Goal: Book appointment/travel/reservation

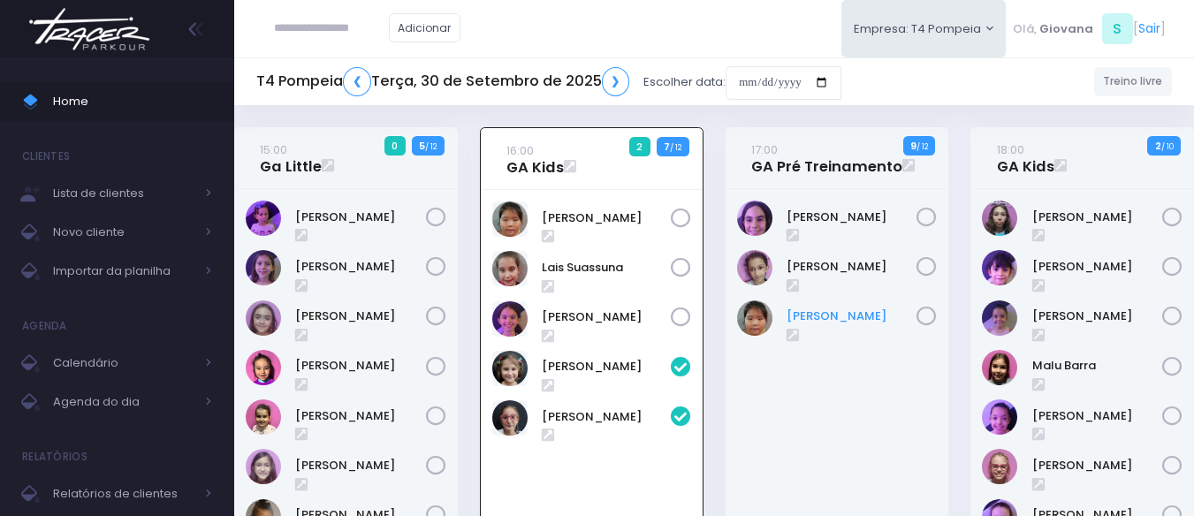
scroll to position [127, 0]
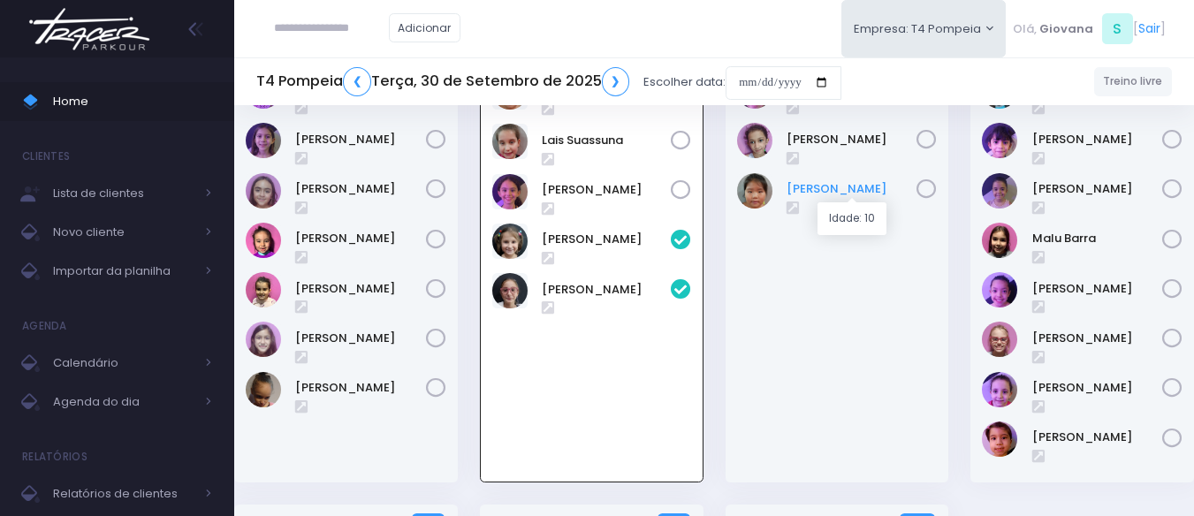
click at [808, 193] on link "[PERSON_NAME]" at bounding box center [851, 189] width 131 height 18
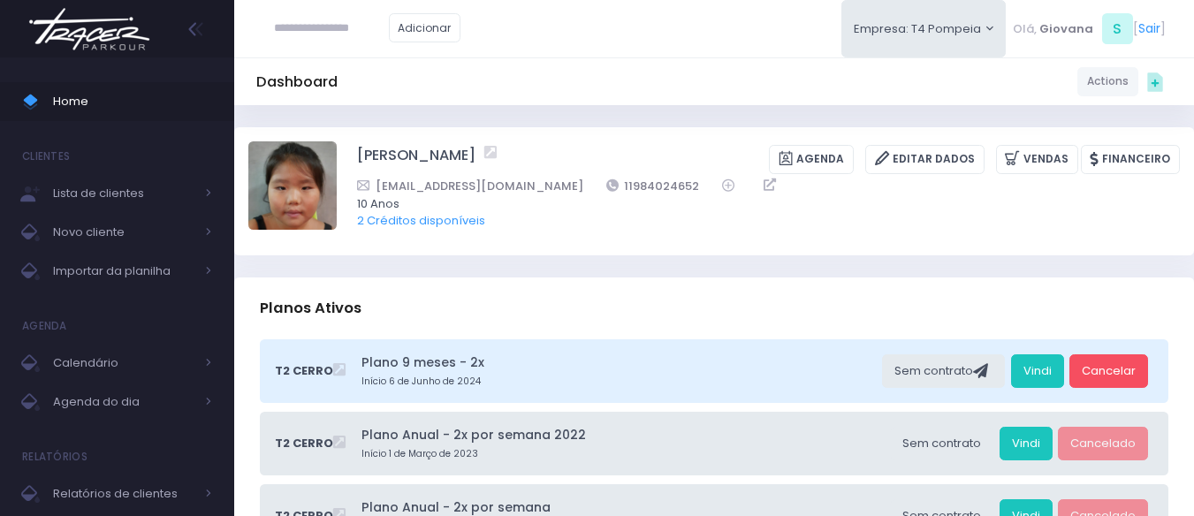
click at [444, 224] on link "2 Créditos disponíveis" at bounding box center [421, 220] width 128 height 17
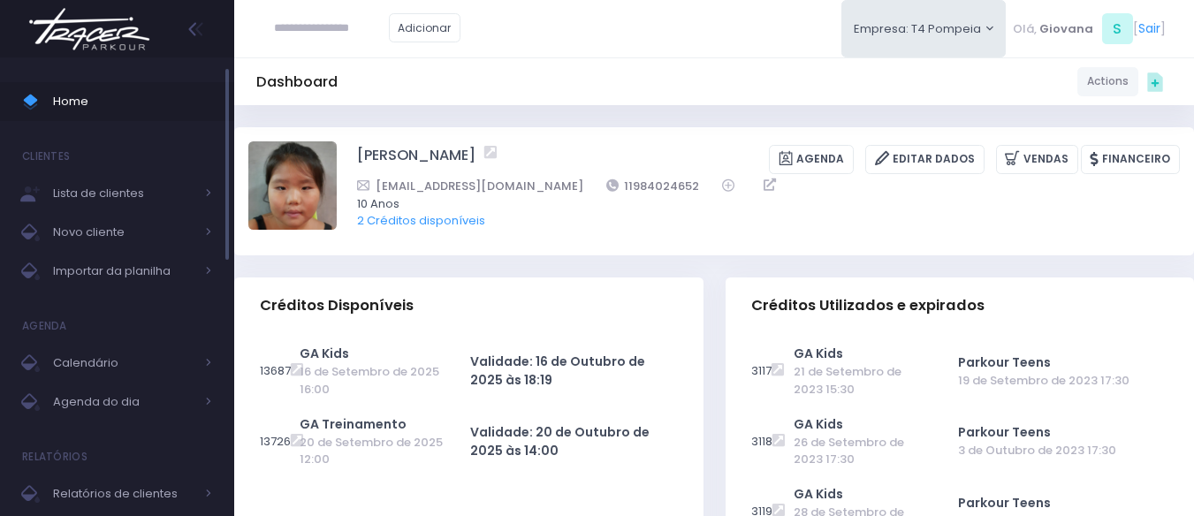
click at [134, 84] on link "Home" at bounding box center [117, 101] width 234 height 39
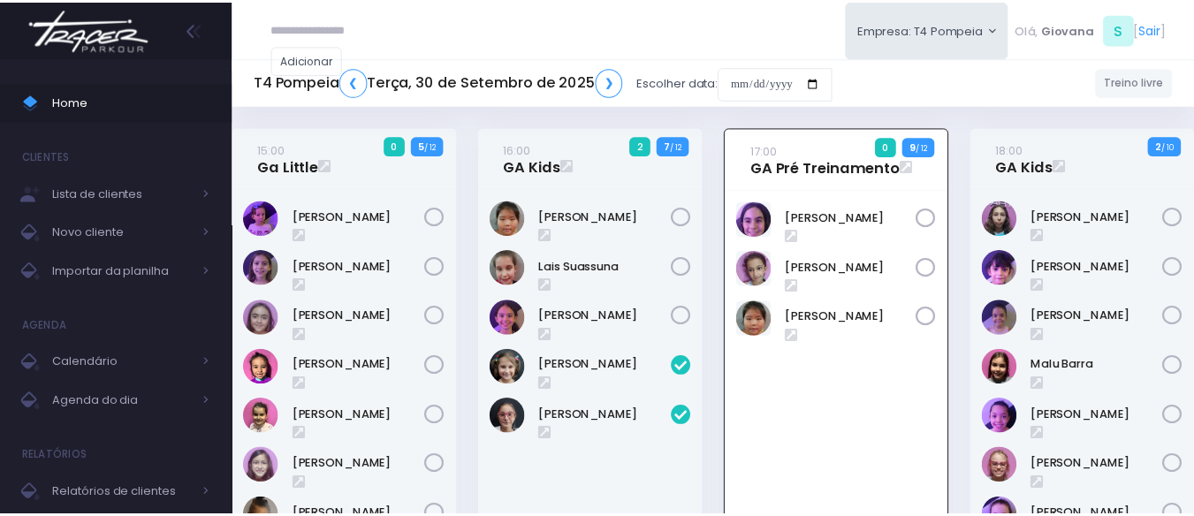
scroll to position [127, 0]
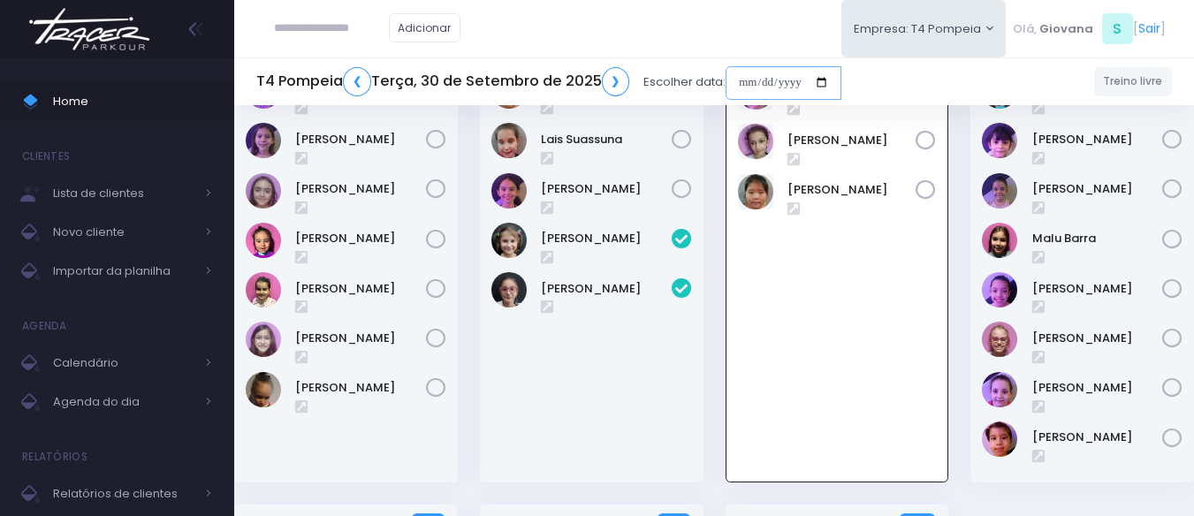
click at [808, 86] on input "date" at bounding box center [783, 83] width 116 height 34
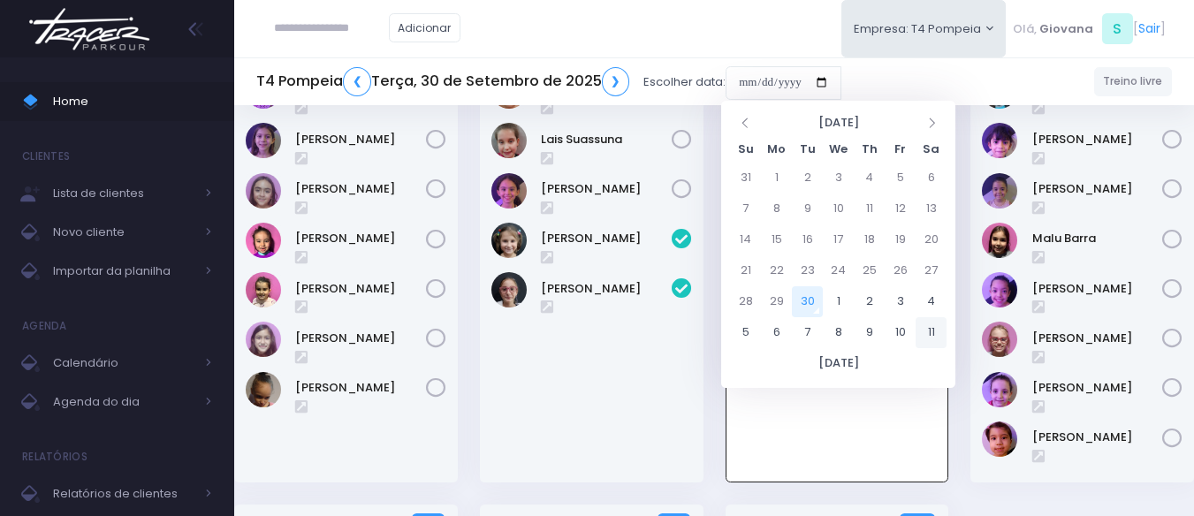
click at [939, 333] on td "11" at bounding box center [930, 332] width 31 height 31
type input "**********"
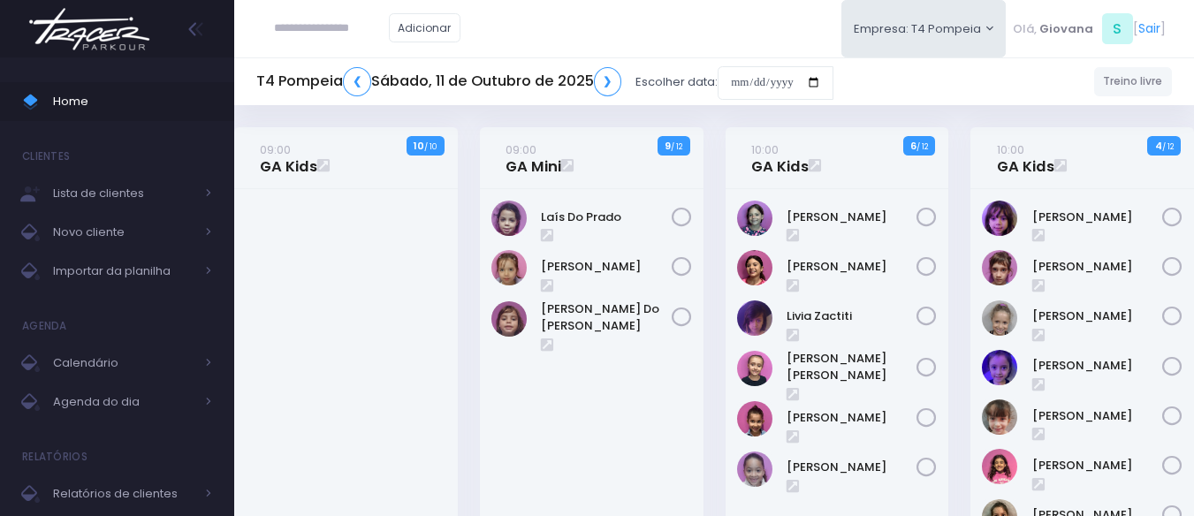
click at [963, 217] on div "10:00 GA Kids 4 / 12" at bounding box center [1083, 379] width 246 height 505
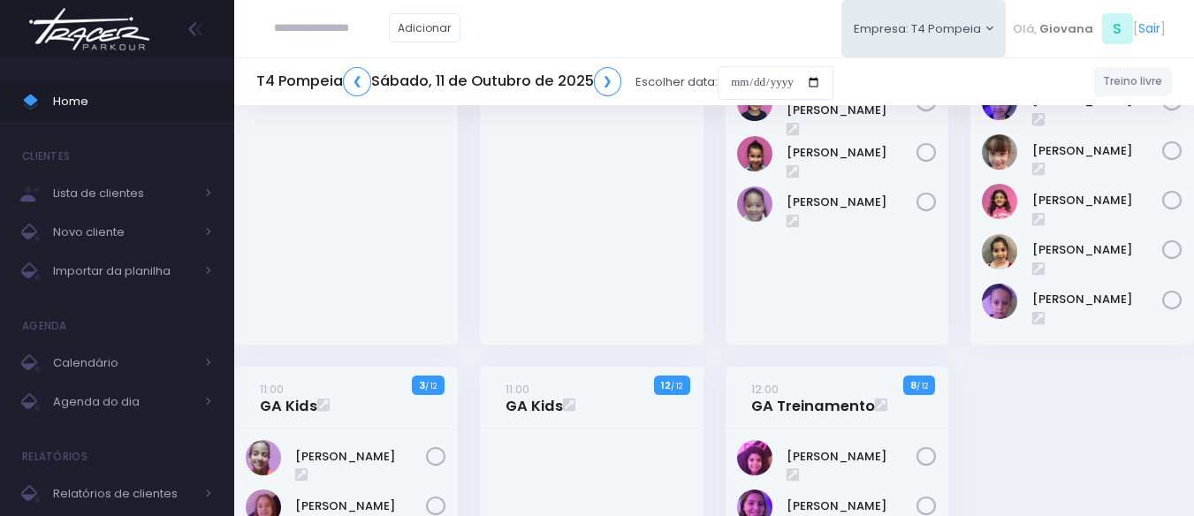
scroll to position [530, 0]
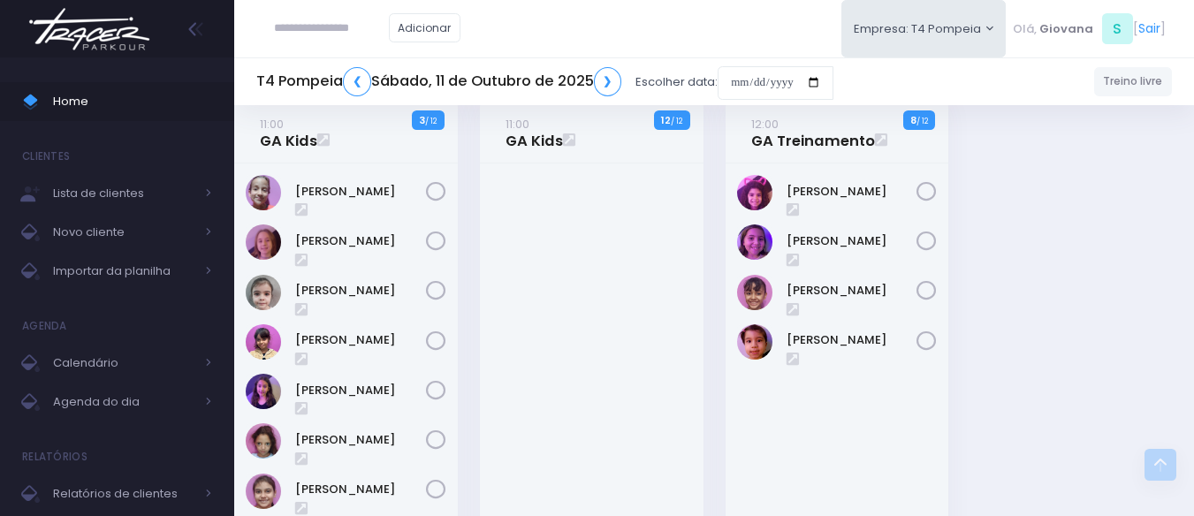
click at [970, 276] on div "09:00 GA Kids [DATE] 09:00 GA Mini 9 / 12" at bounding box center [715, 127] width 982 height 1061
click at [959, 273] on div "12:00 GA Treinamento 8 / 12" at bounding box center [837, 380] width 246 height 557
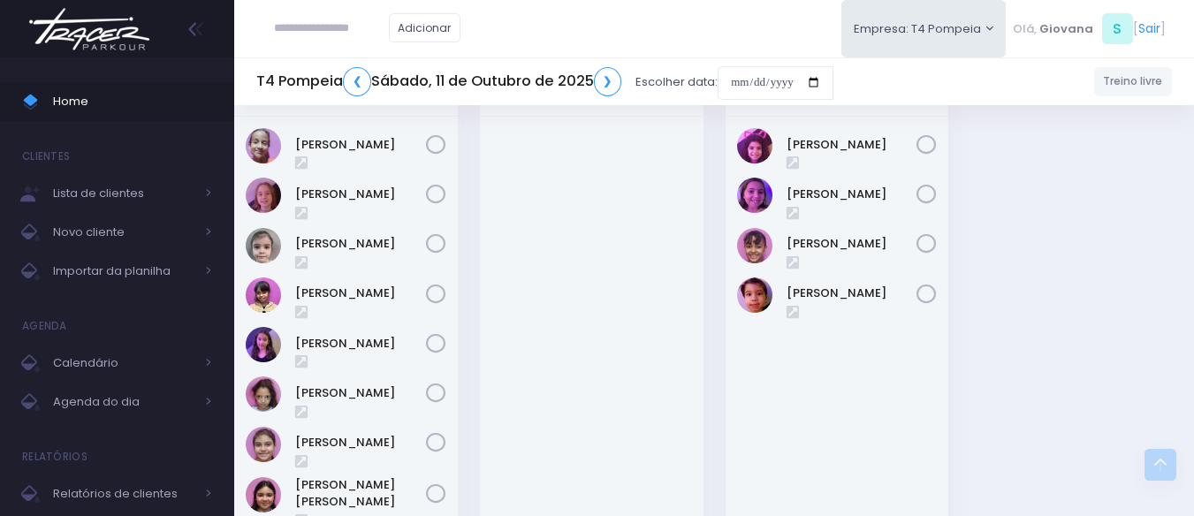
scroll to position [489, 0]
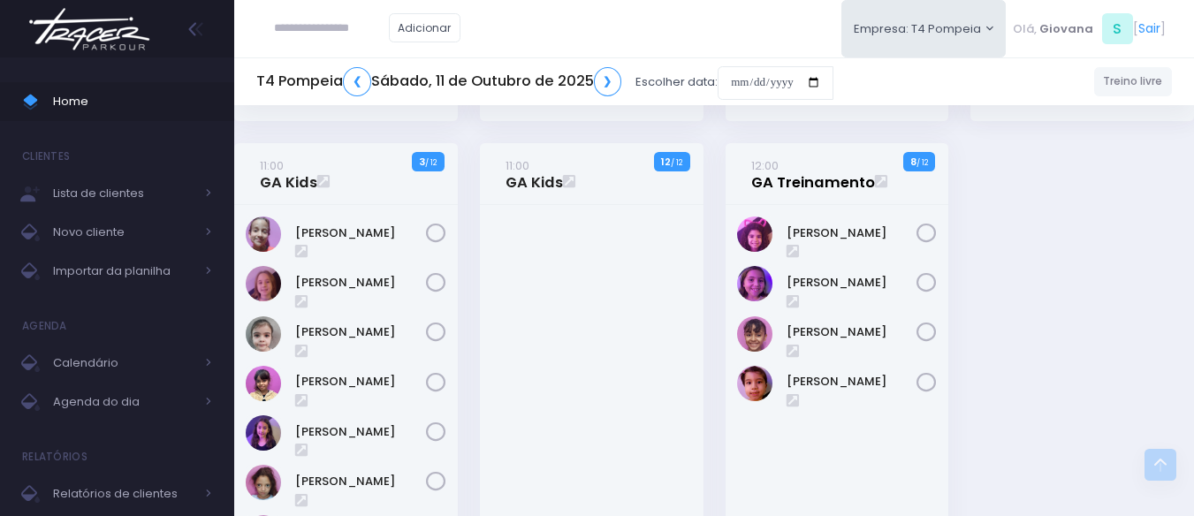
click at [817, 184] on link "12:00 GA Treinamento" at bounding box center [813, 173] width 124 height 35
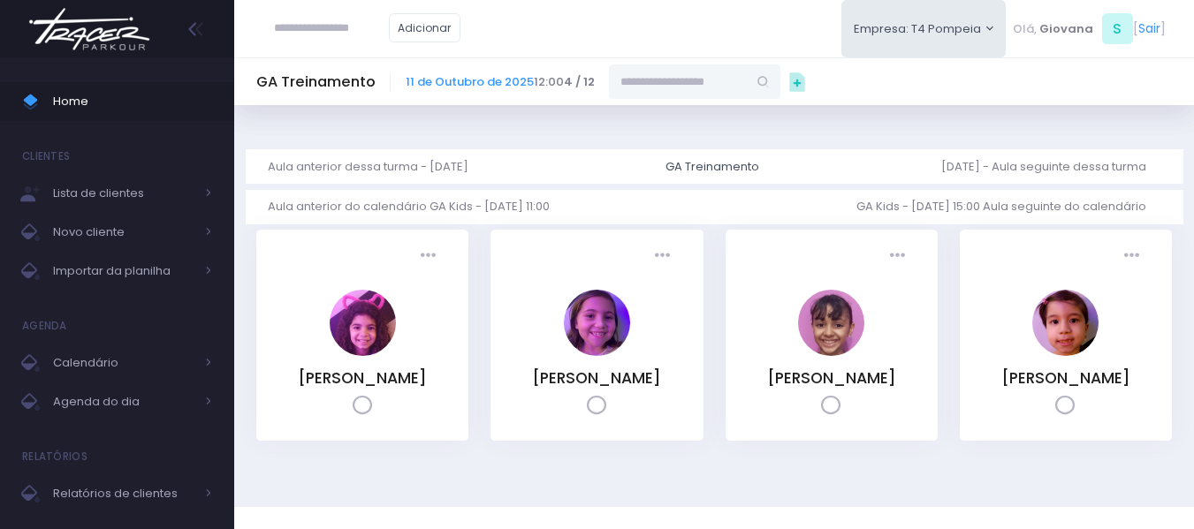
click at [643, 87] on input "text" at bounding box center [678, 82] width 138 height 34
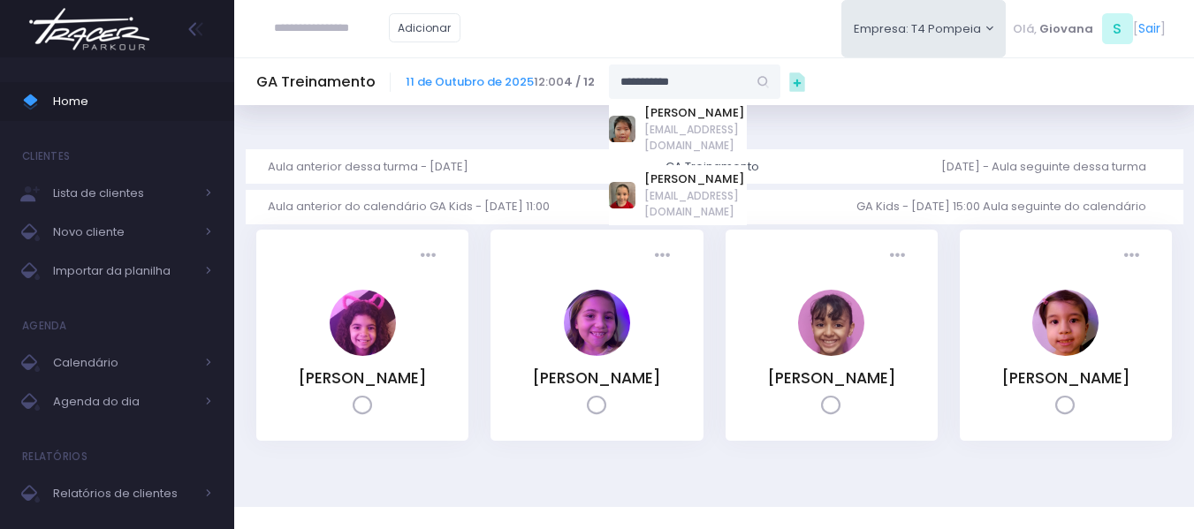
click at [684, 116] on link "Júlia Ayumi Tiba" at bounding box center [695, 113] width 103 height 18
type input "**********"
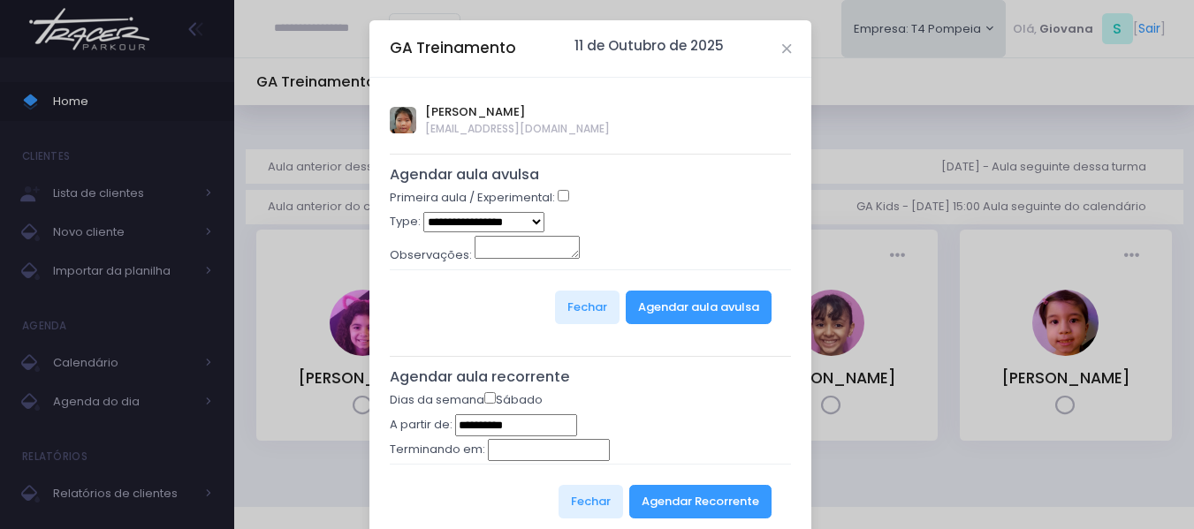
click at [509, 213] on select "**********" at bounding box center [483, 222] width 121 height 20
select select "*"
click at [423, 212] on select "**********" at bounding box center [483, 222] width 121 height 20
click at [704, 313] on button "Agendar aula avulsa" at bounding box center [699, 308] width 146 height 34
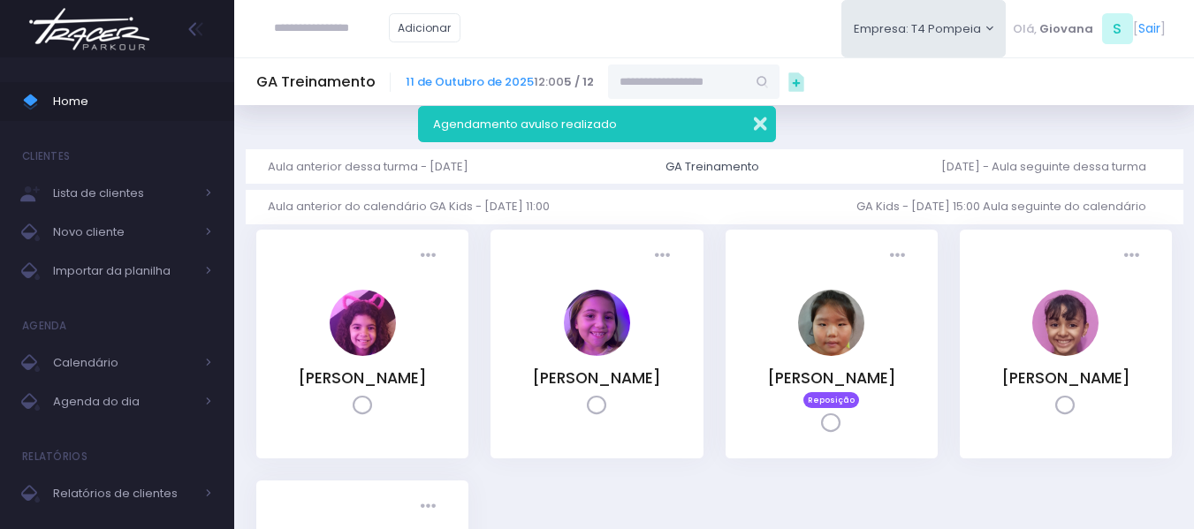
click at [759, 119] on button "button" at bounding box center [748, 121] width 35 height 20
click at [182, 101] on span "Home" at bounding box center [132, 101] width 159 height 23
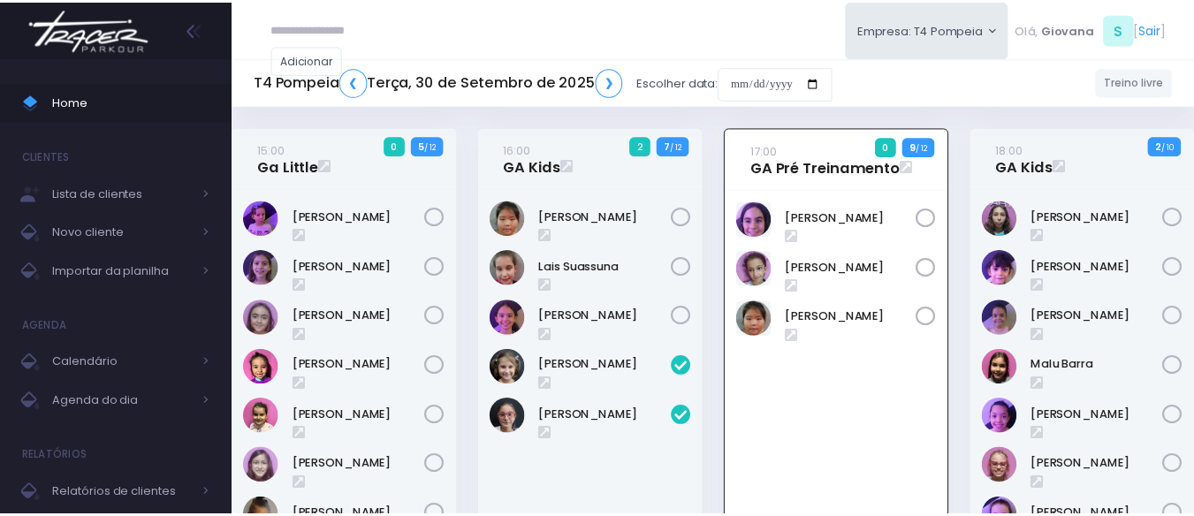
scroll to position [127, 0]
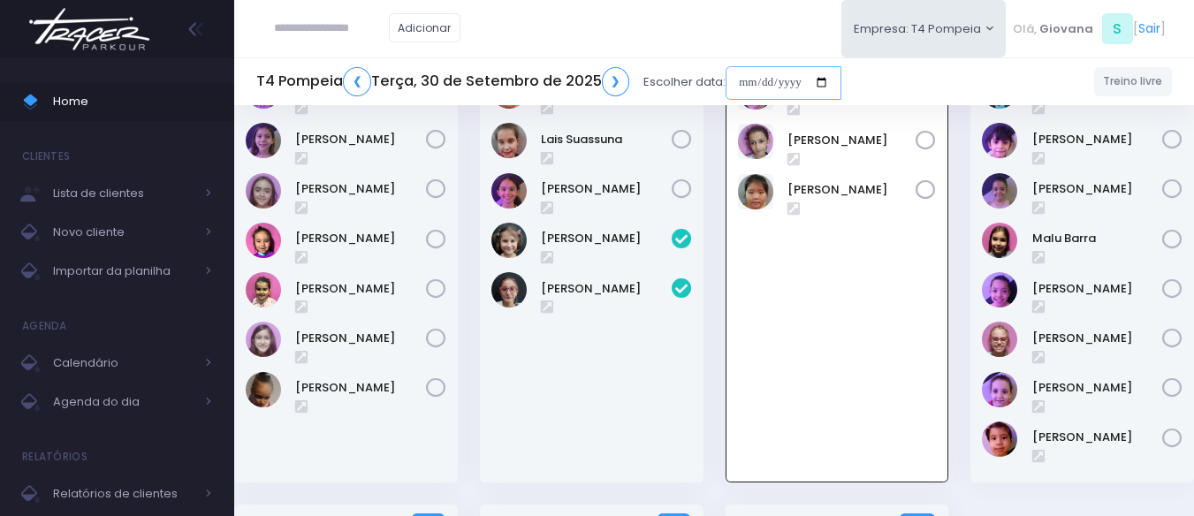
click at [743, 66] on input "date" at bounding box center [783, 83] width 116 height 34
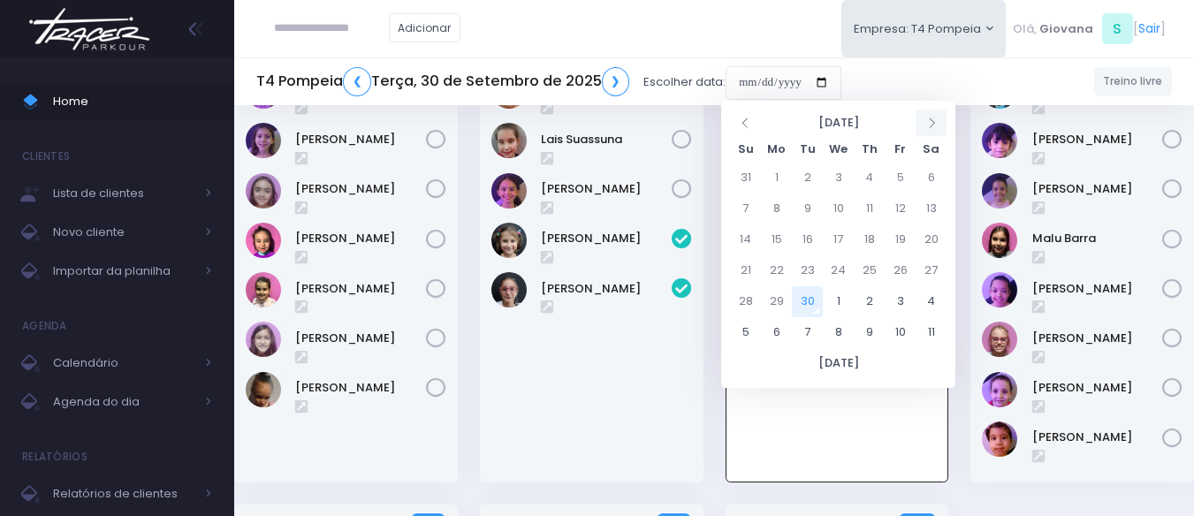
click at [935, 131] on th at bounding box center [930, 123] width 31 height 27
click at [922, 245] on td "18" at bounding box center [930, 239] width 31 height 31
type input "**********"
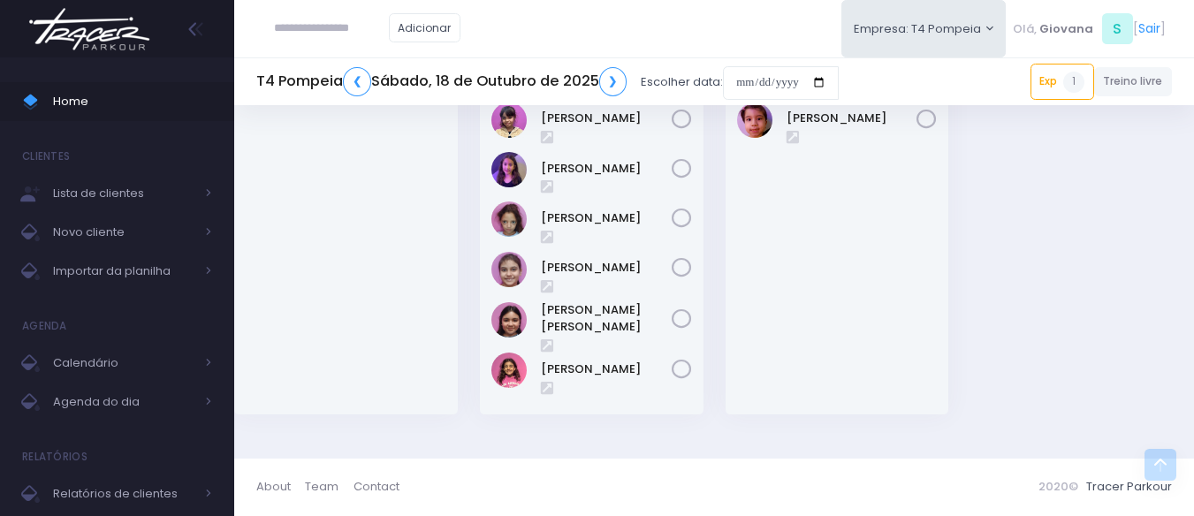
scroll to position [489, 0]
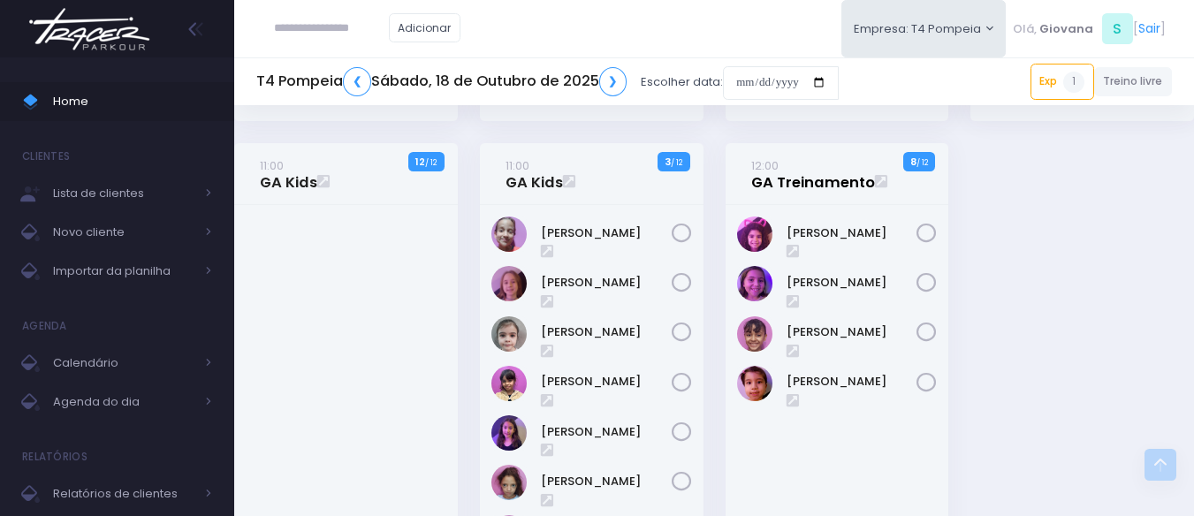
click at [771, 191] on link "12:00 GA Treinamento" at bounding box center [813, 173] width 124 height 35
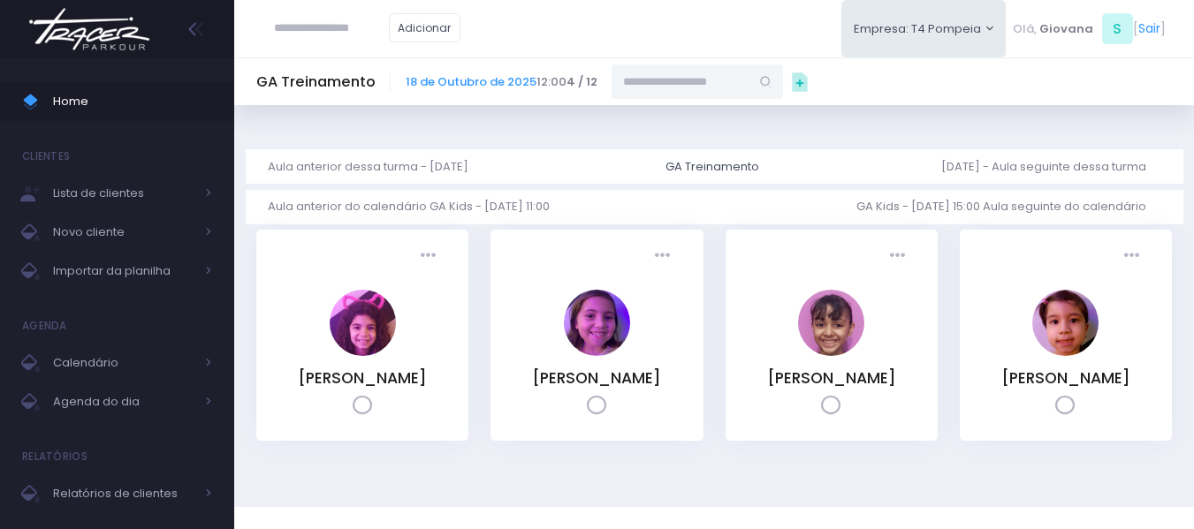
click at [719, 81] on input "text" at bounding box center [681, 82] width 138 height 34
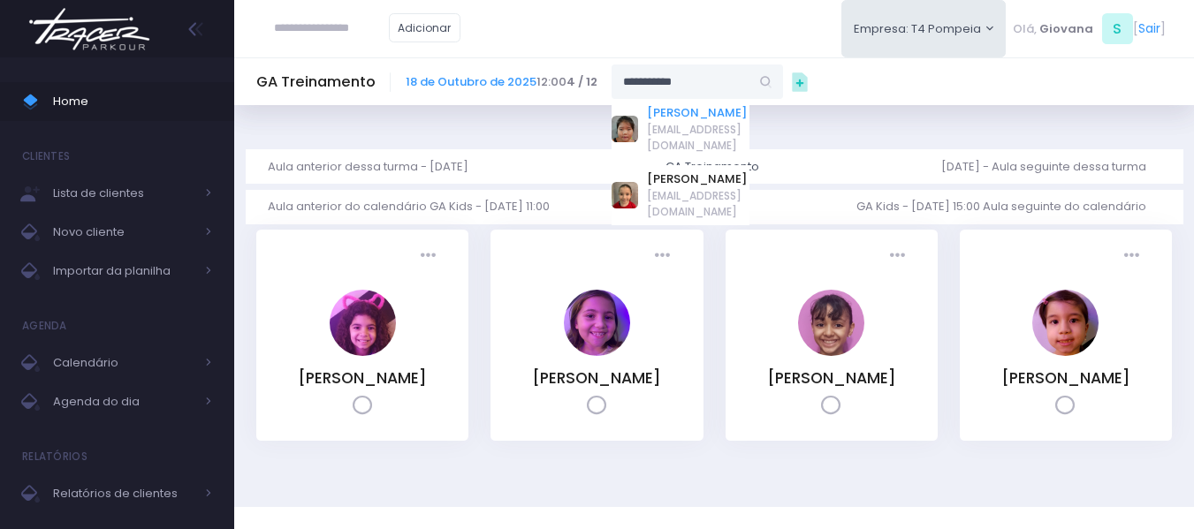
click at [666, 111] on link "Júlia Ayumi Tiba" at bounding box center [698, 113] width 103 height 18
type input "**********"
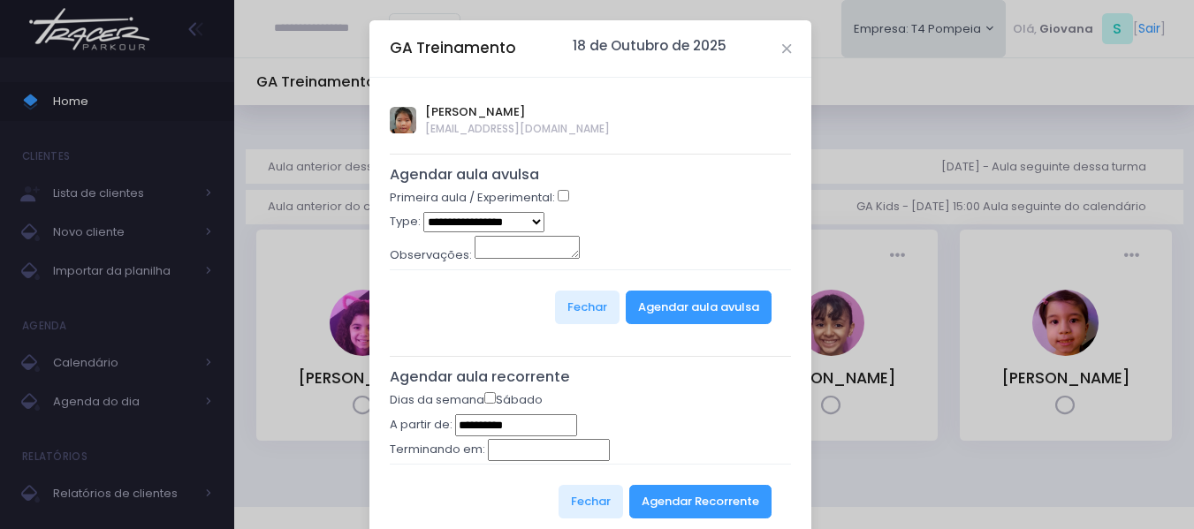
click at [521, 216] on select "**********" at bounding box center [483, 222] width 121 height 20
select select "*"
click at [423, 212] on select "**********" at bounding box center [483, 222] width 121 height 20
click at [740, 294] on button "Agendar aula avulsa" at bounding box center [699, 308] width 146 height 34
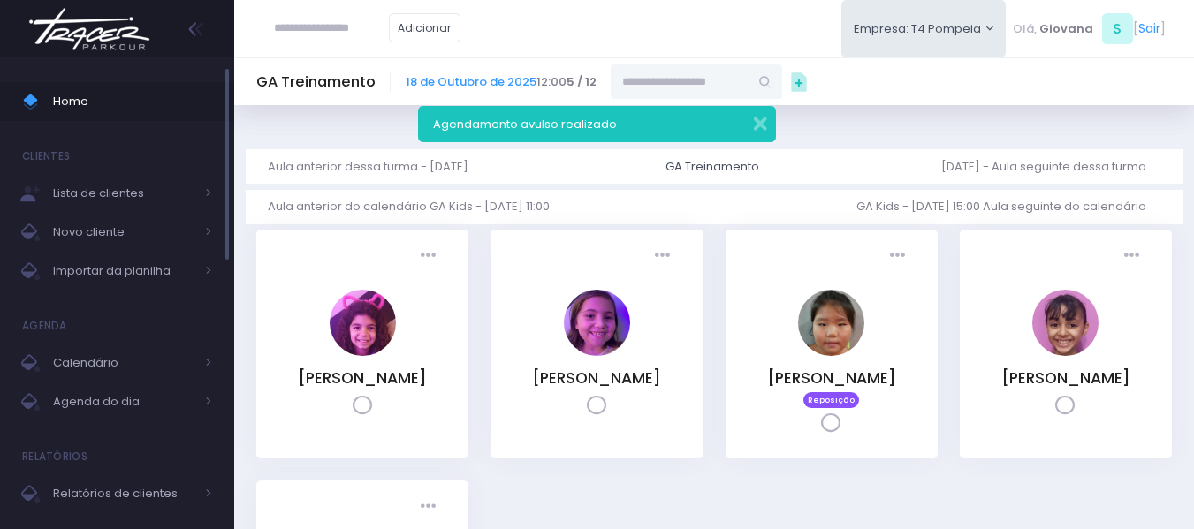
click at [117, 110] on span "Home" at bounding box center [132, 101] width 159 height 23
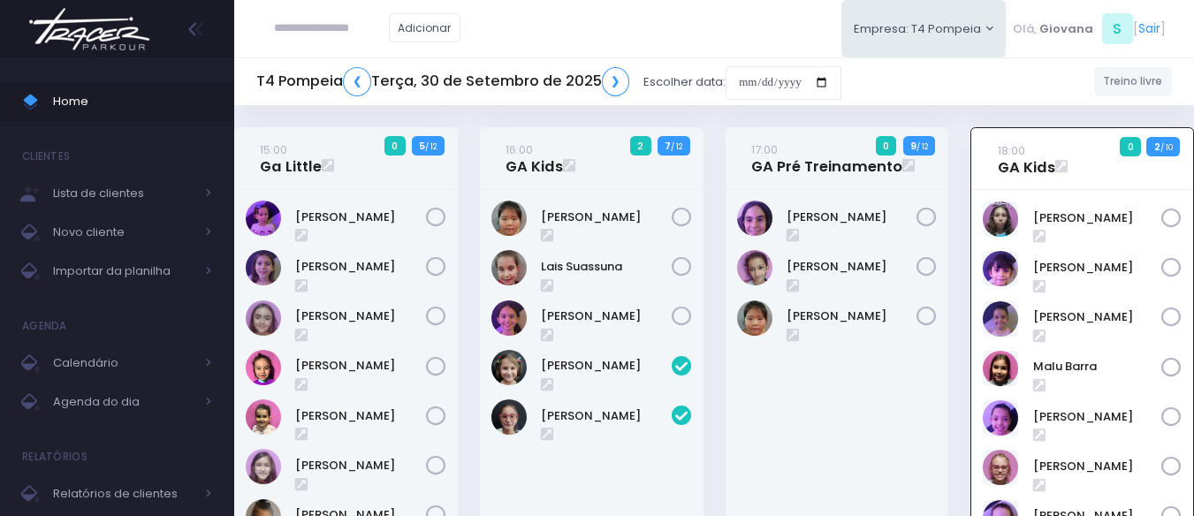
scroll to position [127, 0]
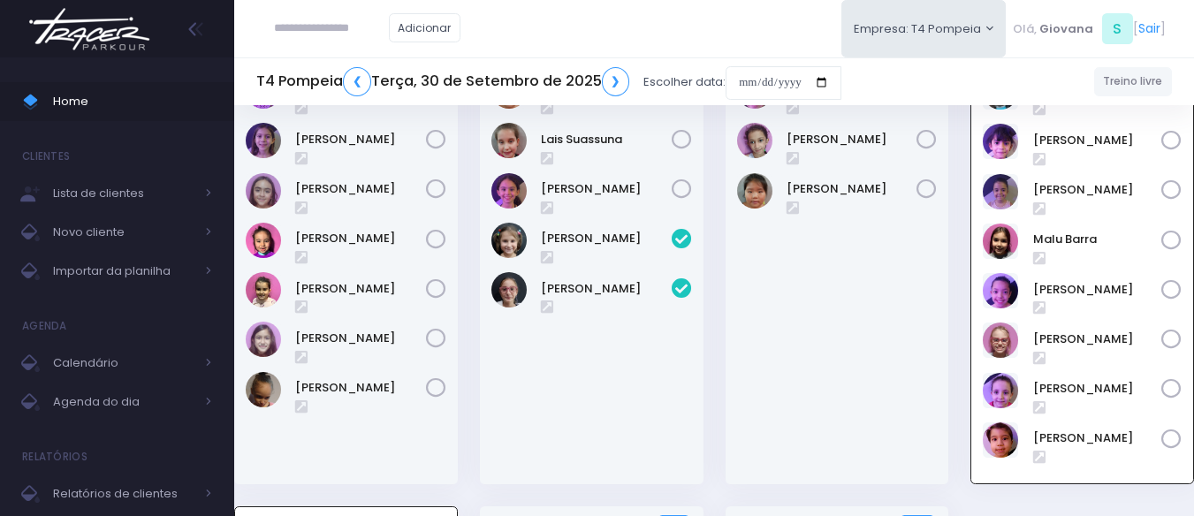
click at [709, 292] on div "16:00 GA Kids 2 7 / 12" at bounding box center [591, 253] width 246 height 506
click at [125, 106] on span "Home" at bounding box center [132, 101] width 159 height 23
click at [98, 110] on span "Home" at bounding box center [132, 101] width 159 height 23
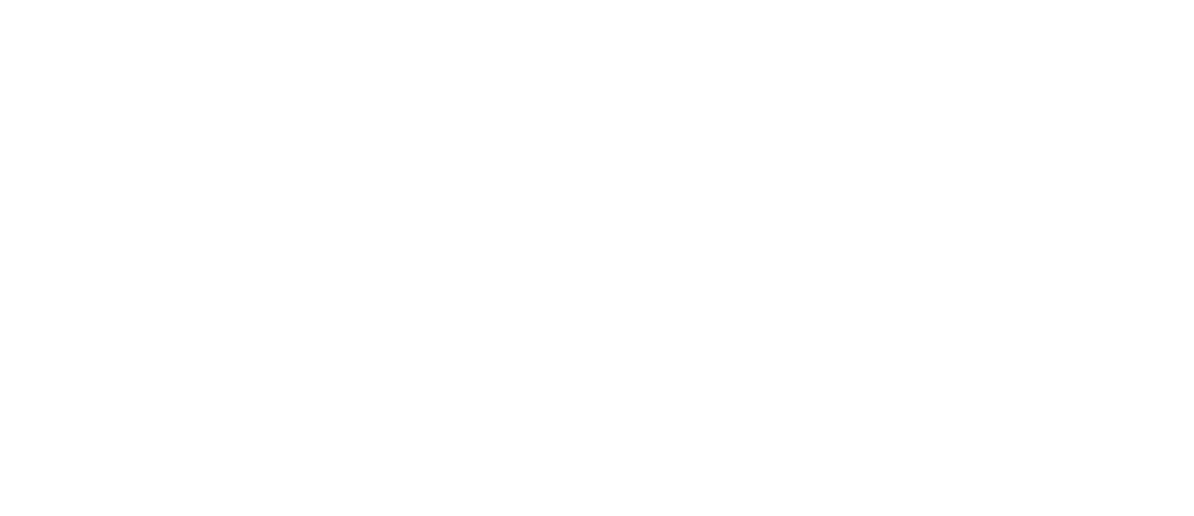
scroll to position [127, 0]
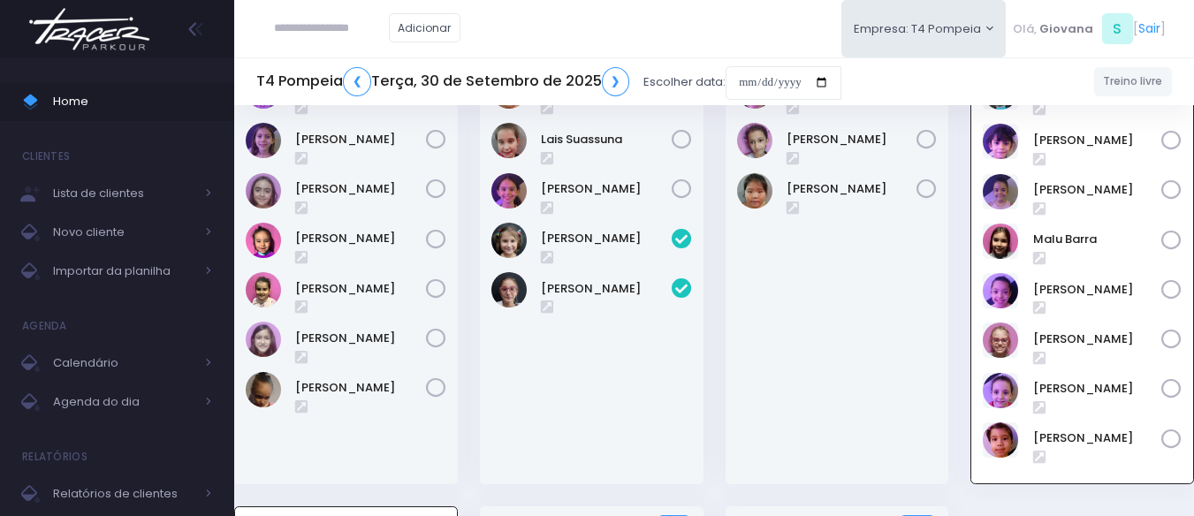
click at [892, 427] on div "[PERSON_NAME]" at bounding box center [837, 273] width 224 height 422
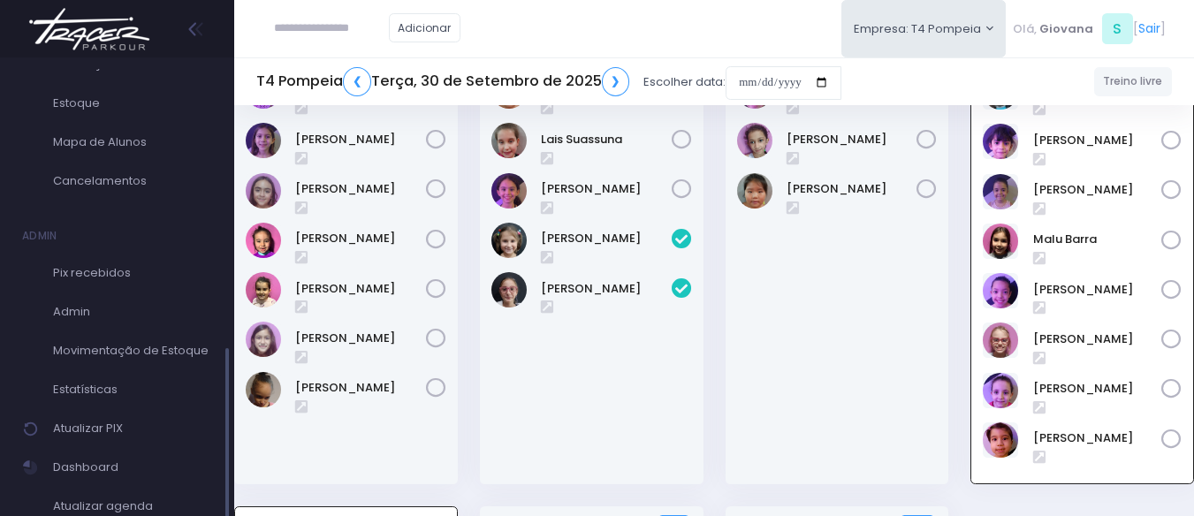
scroll to position [606, 0]
